Goal: Task Accomplishment & Management: Complete application form

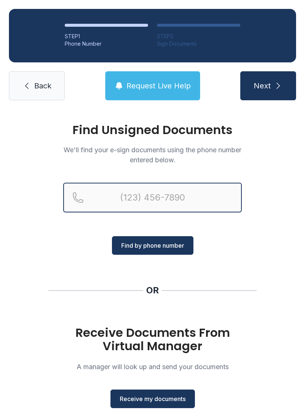
click at [135, 200] on input "Reservation phone number" at bounding box center [152, 198] width 178 height 30
type input "[PHONE_NUMBER]"
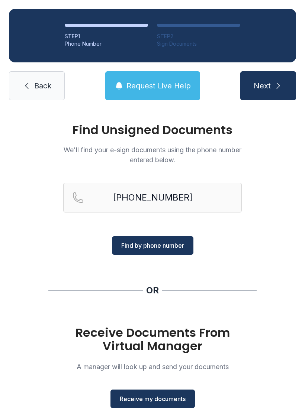
click at [158, 249] on span "Find by phone number" at bounding box center [152, 245] width 63 height 9
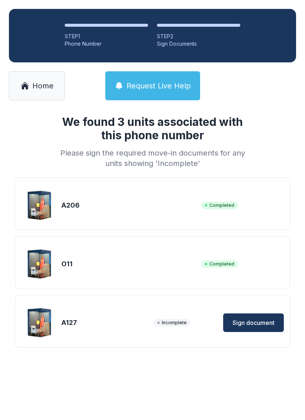
click at [257, 326] on span "Sign document" at bounding box center [253, 323] width 42 height 9
click at [253, 329] on button "Sign document" at bounding box center [253, 323] width 61 height 19
click at [251, 326] on span "Sign document" at bounding box center [253, 323] width 42 height 9
click at [264, 329] on button "Sign document" at bounding box center [253, 323] width 61 height 19
click at [259, 321] on span "Sign document" at bounding box center [253, 323] width 42 height 9
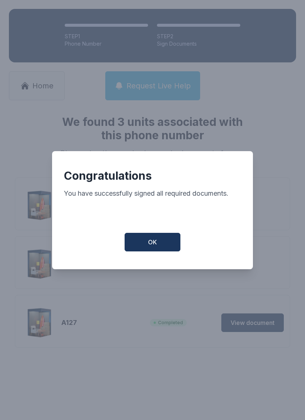
click at [145, 252] on button "OK" at bounding box center [153, 242] width 56 height 19
